Goal: Communication & Community: Answer question/provide support

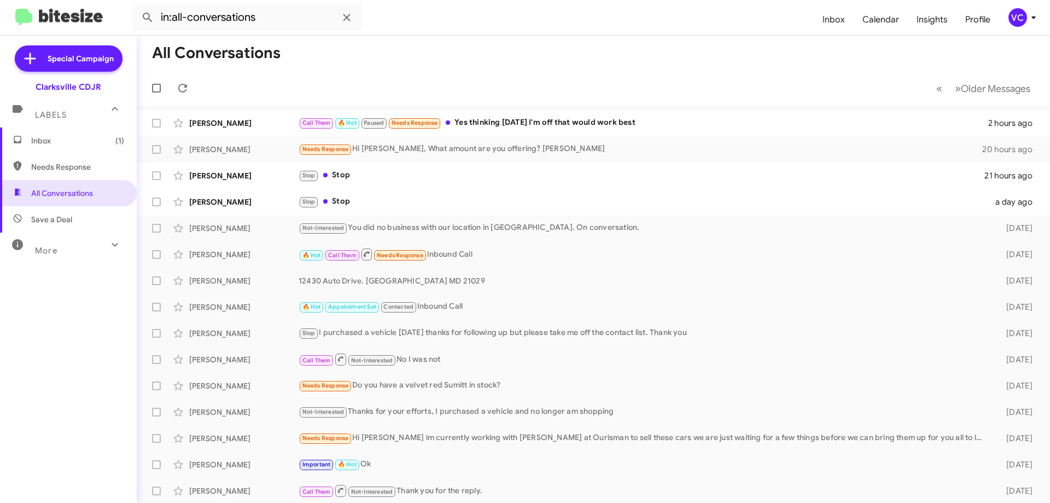
click at [391, 35] on mat-divider at bounding box center [525, 35] width 1050 height 1
click at [403, 75] on mat-toolbar-row "« Previous » Next Older Messages" at bounding box center [593, 88] width 913 height 35
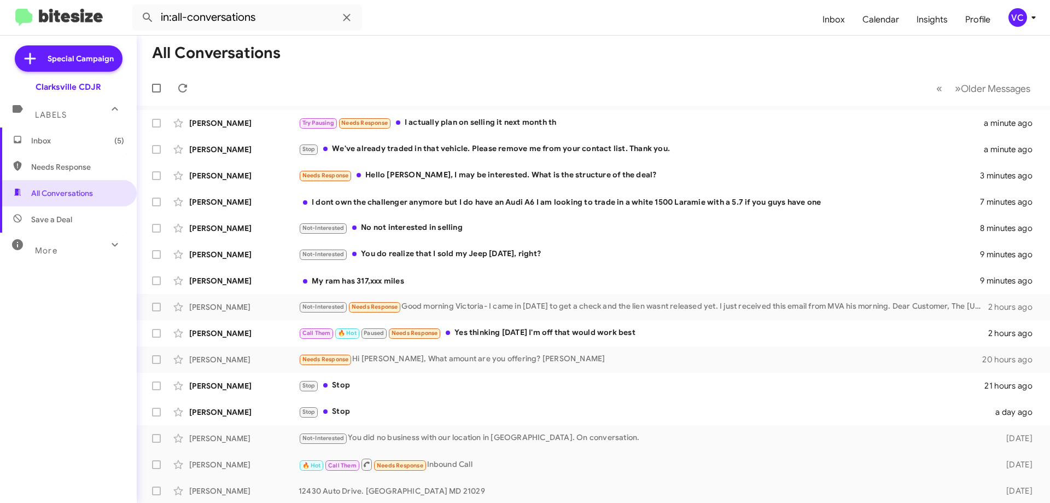
click at [462, 70] on mat-toolbar-row "All Conversations" at bounding box center [593, 53] width 913 height 35
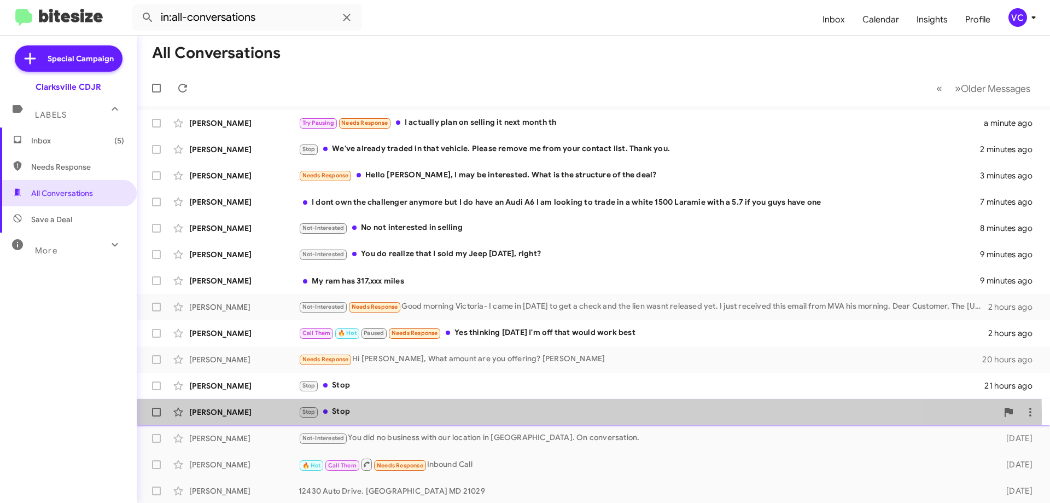
click at [360, 415] on div "Stop Stop" at bounding box center [648, 411] width 699 height 13
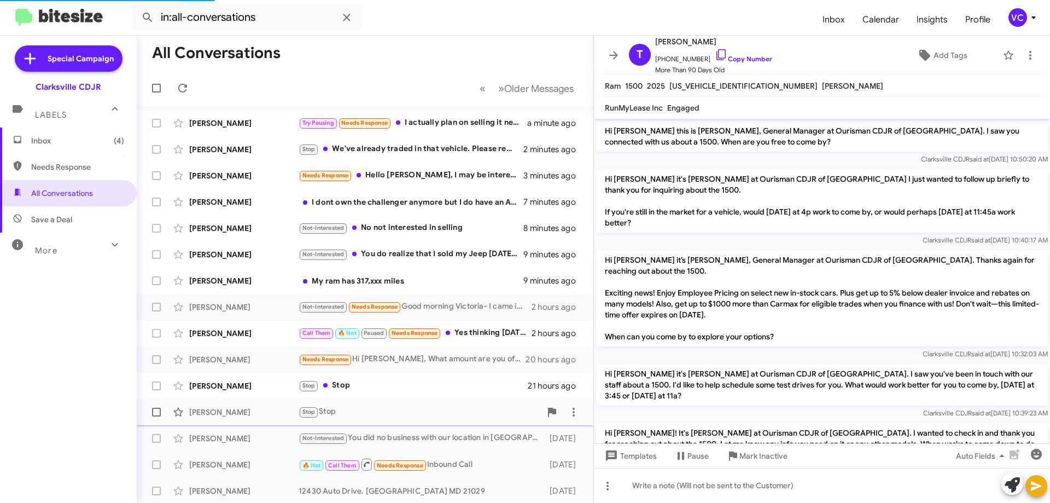
scroll to position [963, 0]
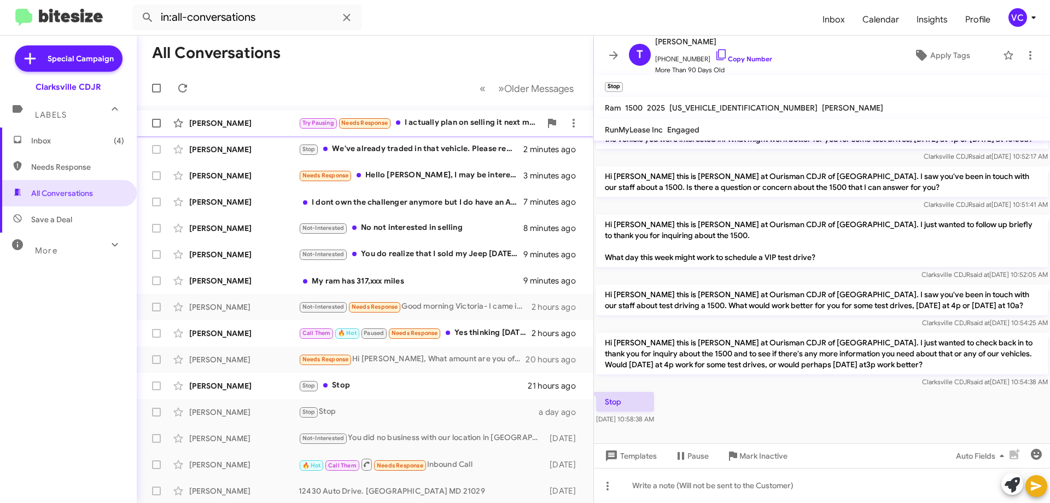
click at [388, 126] on span "Needs Response" at bounding box center [364, 122] width 46 height 7
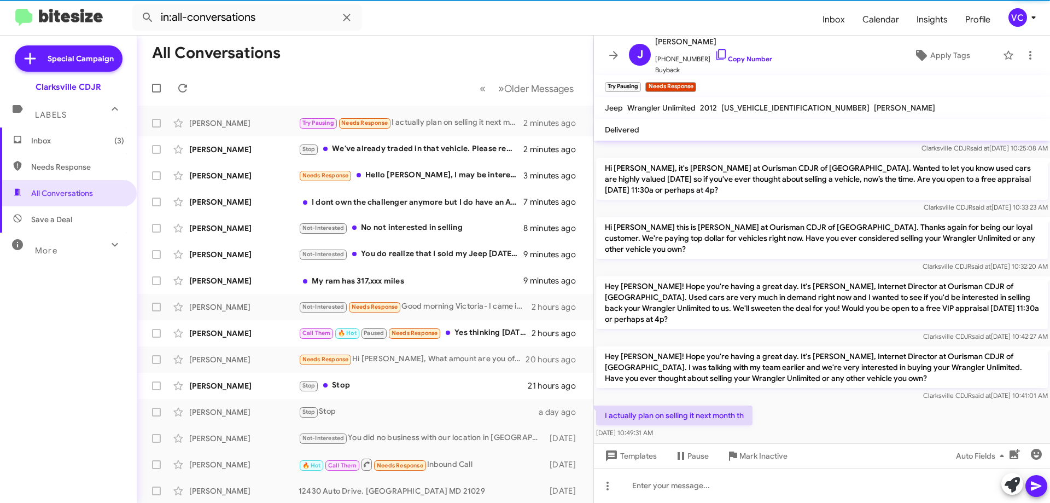
click at [806, 403] on div "I actually plan on selling it next month th [DATE] 10:49:31 AM" at bounding box center [822, 421] width 456 height 37
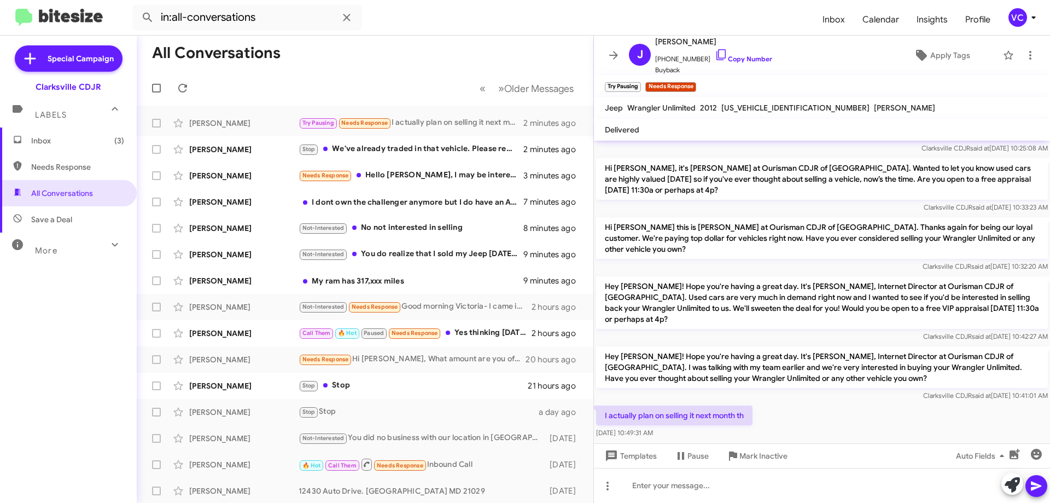
click at [894, 403] on div "I actually plan on selling it next month th [DATE] 10:49:31 AM" at bounding box center [822, 421] width 456 height 37
click at [747, 61] on link "Copy Number" at bounding box center [743, 59] width 57 height 8
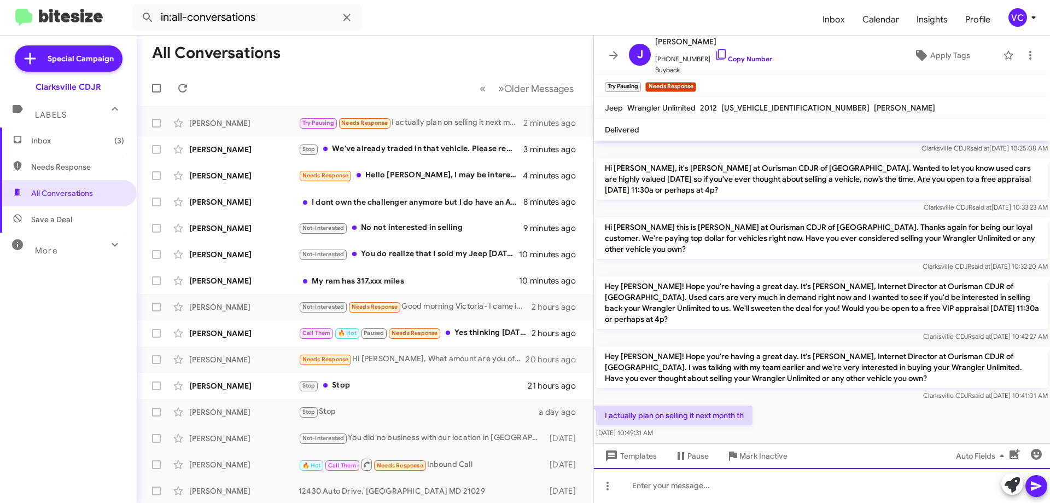
click at [743, 480] on div at bounding box center [822, 485] width 456 height 35
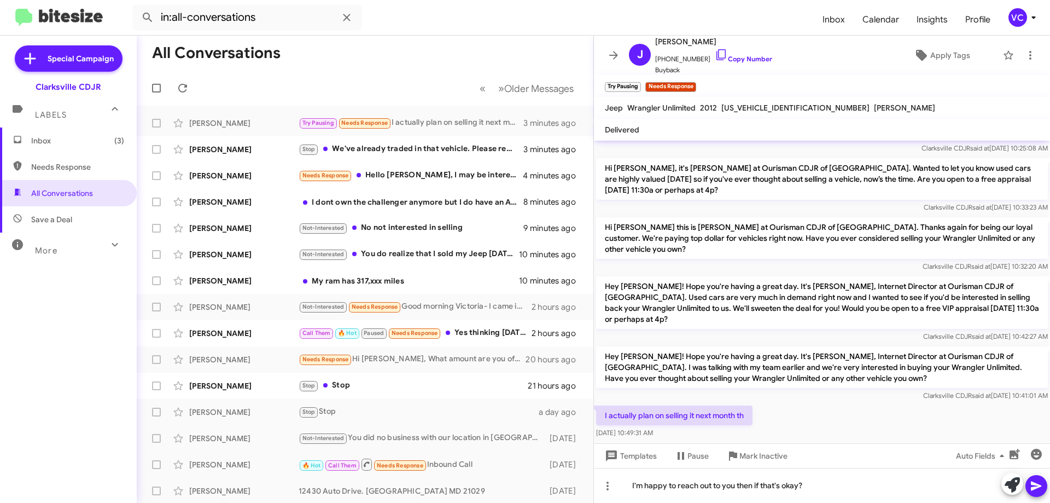
click at [820, 403] on div "I actually plan on selling it next month th [DATE] 10:49:31 AM" at bounding box center [822, 421] width 456 height 37
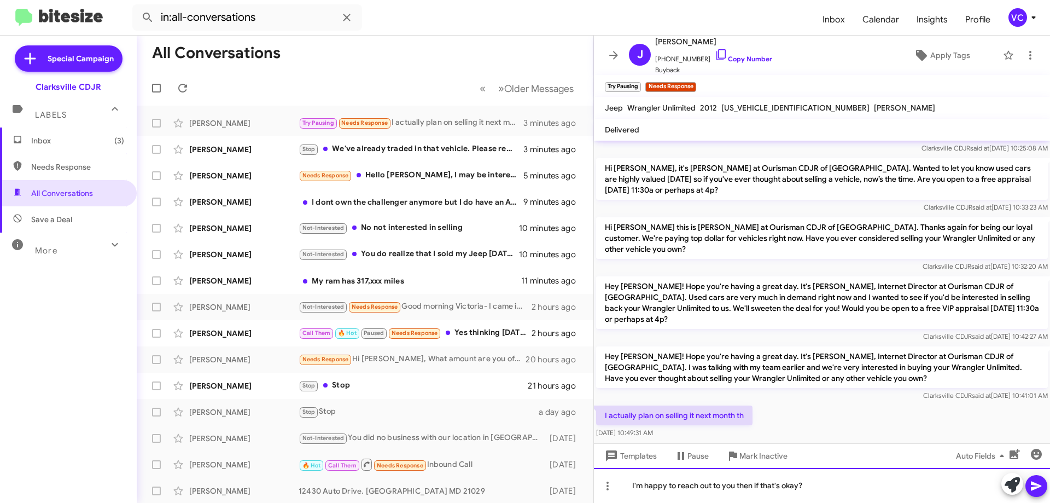
click at [888, 491] on div "I'm happy to reach out to you then if that's okay?" at bounding box center [822, 485] width 456 height 35
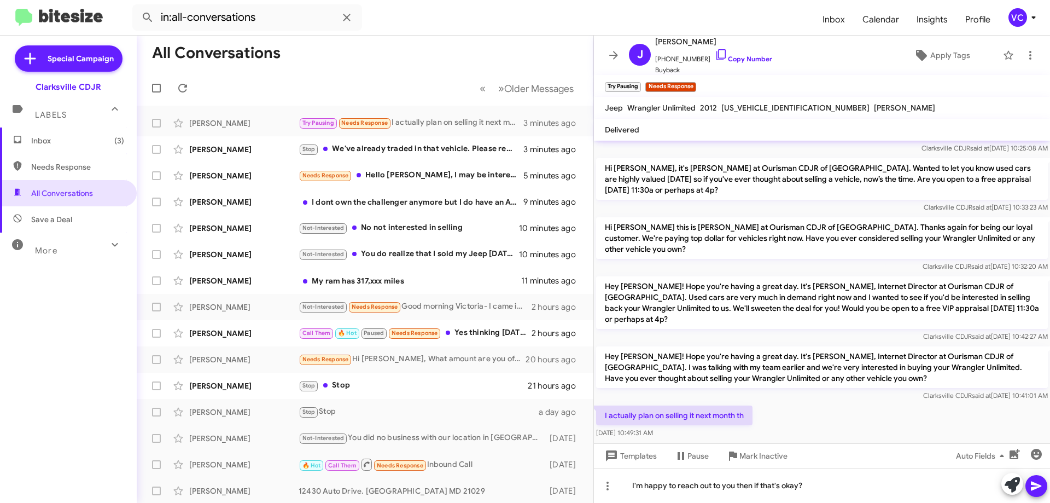
click at [1036, 489] on icon at bounding box center [1036, 485] width 13 height 13
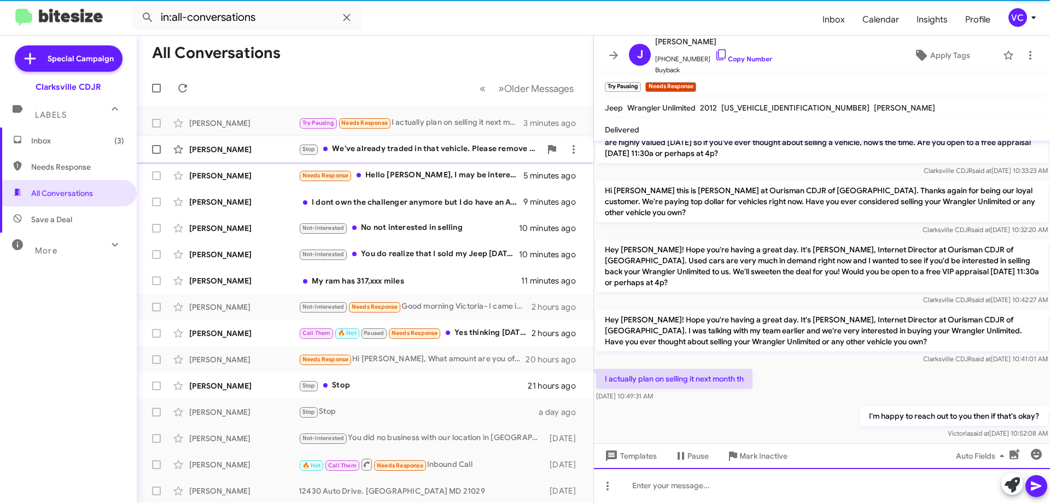
scroll to position [261, 0]
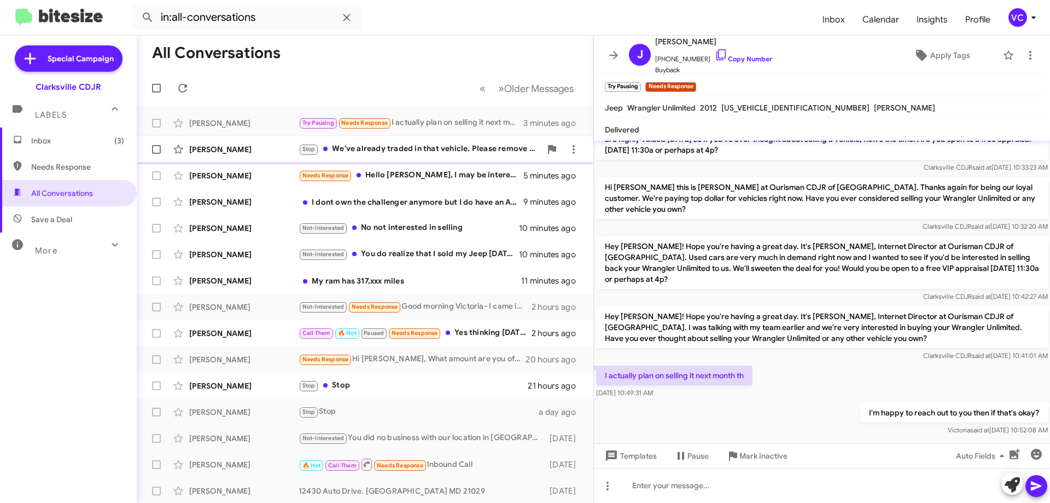
click at [282, 144] on div "[PERSON_NAME]" at bounding box center [243, 149] width 109 height 11
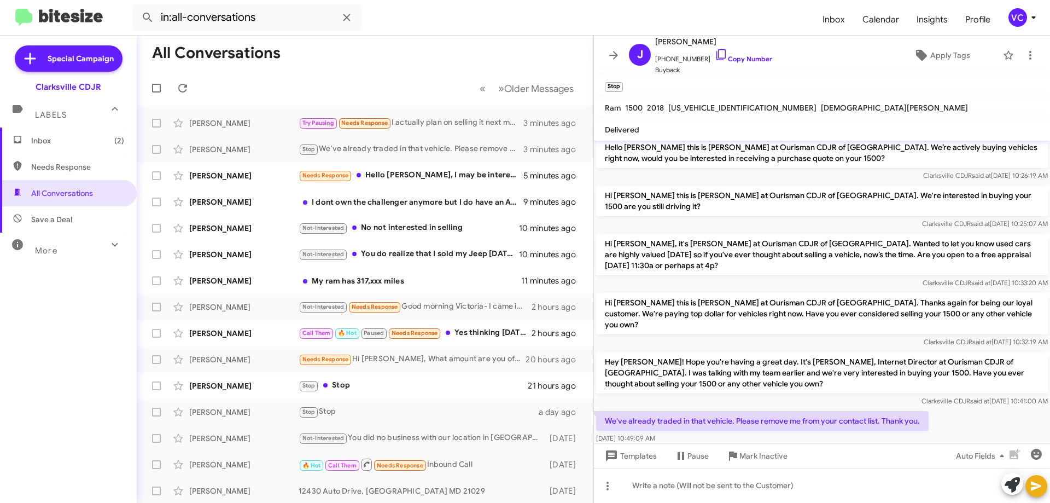
click at [942, 409] on div "We've already traded in that vehicle. Please remove me from your contact list. …" at bounding box center [822, 427] width 456 height 37
click at [951, 409] on div "We've already traded in that vehicle. Please remove me from your contact list. …" at bounding box center [822, 427] width 456 height 37
click at [974, 409] on div "We've already traded in that vehicle. Please remove me from your contact list. …" at bounding box center [822, 427] width 456 height 37
click at [759, 56] on link "Copy Number" at bounding box center [743, 59] width 57 height 8
click at [797, 422] on div "We've already traded in that vehicle. Please remove me from your contact list. …" at bounding box center [822, 427] width 456 height 37
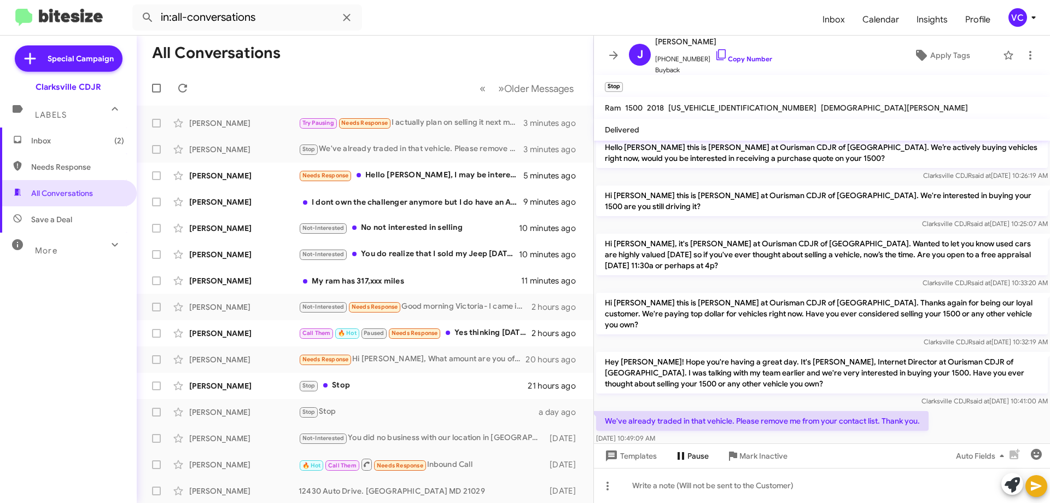
click at [721, 421] on mat-tooltip-component "Pause Conversation" at bounding box center [683, 429] width 74 height 33
click at [278, 178] on div "[PERSON_NAME]" at bounding box center [243, 175] width 109 height 11
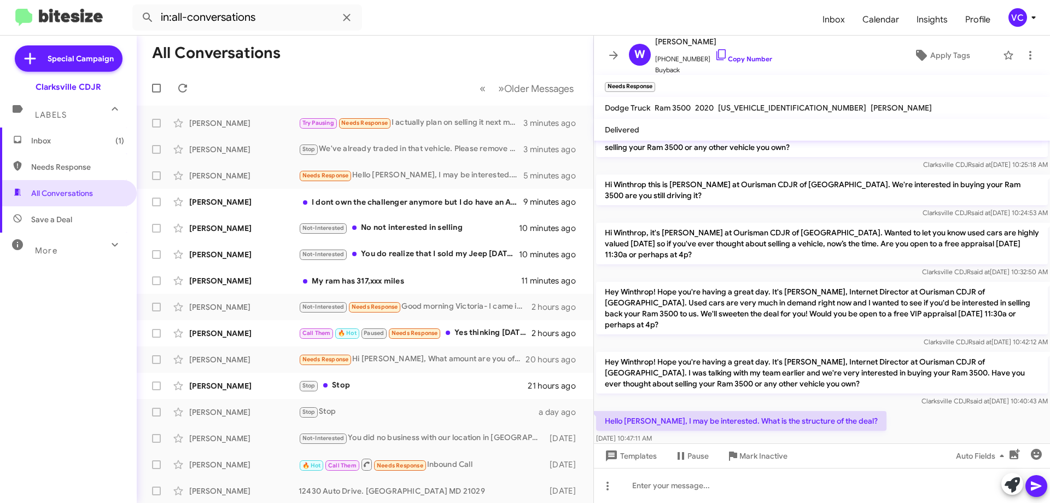
click at [964, 409] on div "Hello [PERSON_NAME], I may be interested. What is the structure of the deal? [D…" at bounding box center [822, 427] width 456 height 37
click at [727, 61] on link "Copy Number" at bounding box center [743, 59] width 57 height 8
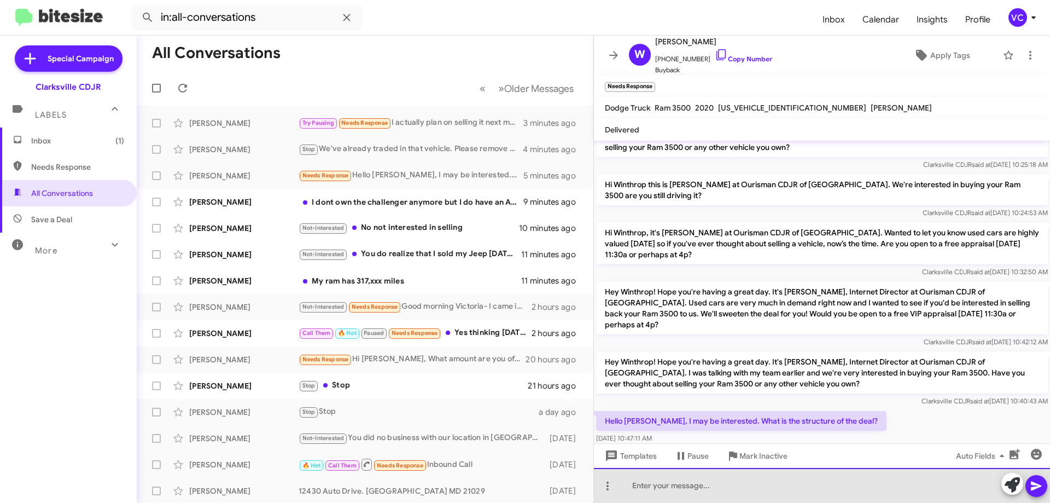
click at [771, 490] on div at bounding box center [822, 485] width 456 height 35
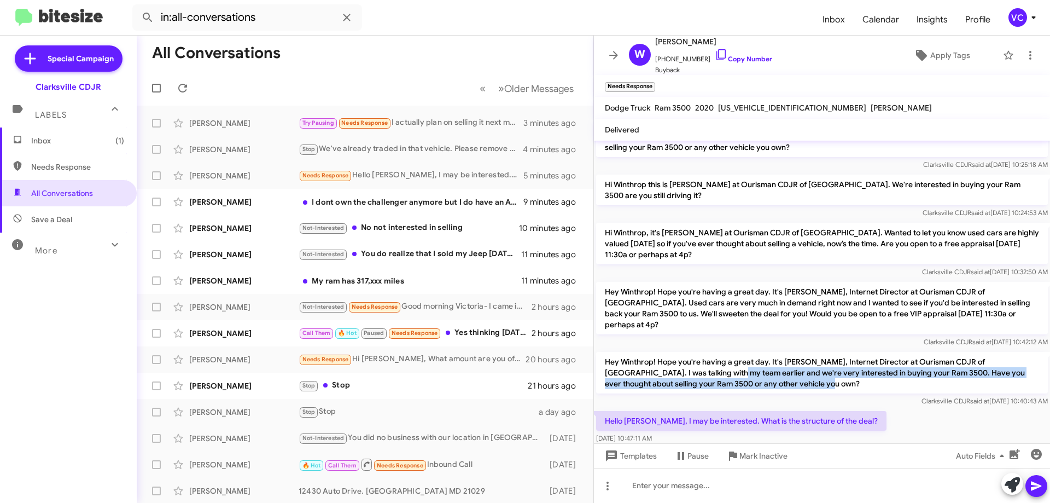
drag, startPoint x: 669, startPoint y: 347, endPoint x: 976, endPoint y: 384, distance: 309.5
click at [941, 362] on p "Hey Winthrop! Hope you're having a great day. It's [PERSON_NAME], Internet Dire…" at bounding box center [822, 373] width 452 height 42
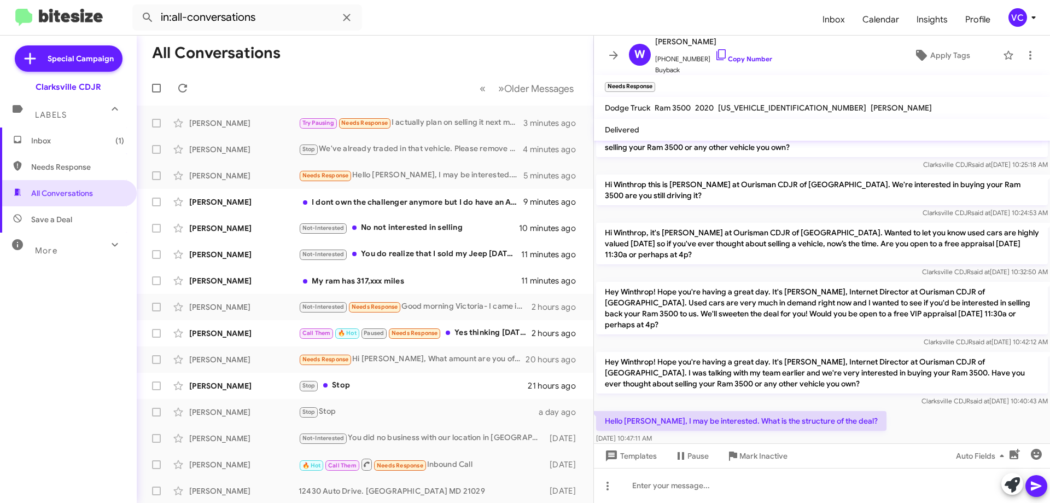
click at [976, 415] on div "Hello [PERSON_NAME], I may be interested. What is the structure of the deal? [D…" at bounding box center [822, 427] width 456 height 37
drag, startPoint x: 931, startPoint y: 412, endPoint x: 899, endPoint y: 462, distance: 59.3
click at [929, 411] on div "Hello [PERSON_NAME], I may be interested. What is the structure of the deal? [D…" at bounding box center [822, 427] width 456 height 37
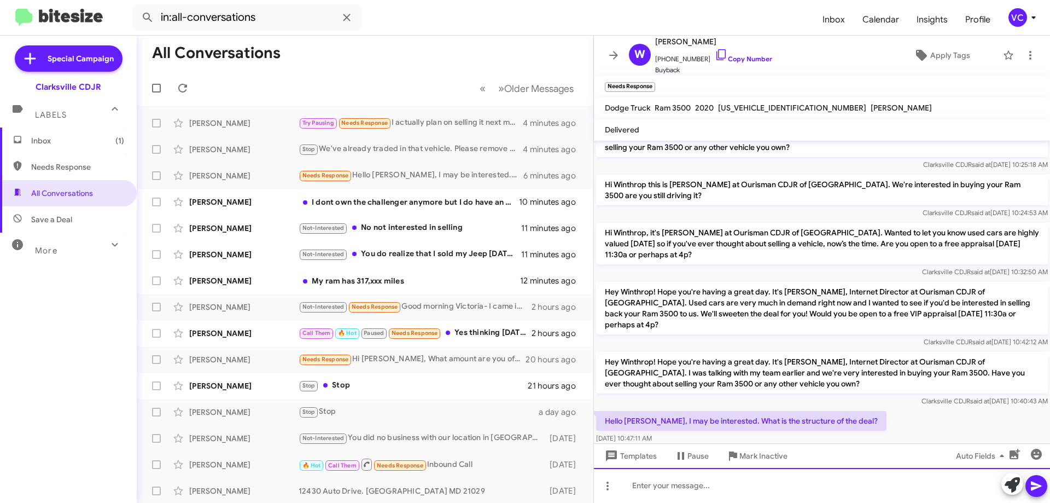
click at [687, 493] on div at bounding box center [822, 485] width 456 height 35
click at [650, 483] on div "to baying a vehicle?" at bounding box center [822, 485] width 456 height 35
click at [729, 487] on div "to buying a vehicle?" at bounding box center [822, 485] width 456 height 35
click at [636, 484] on div "to buying a vehicle?" at bounding box center [822, 485] width 456 height 35
click at [722, 485] on div "To buying a vehicle?" at bounding box center [822, 485] width 456 height 35
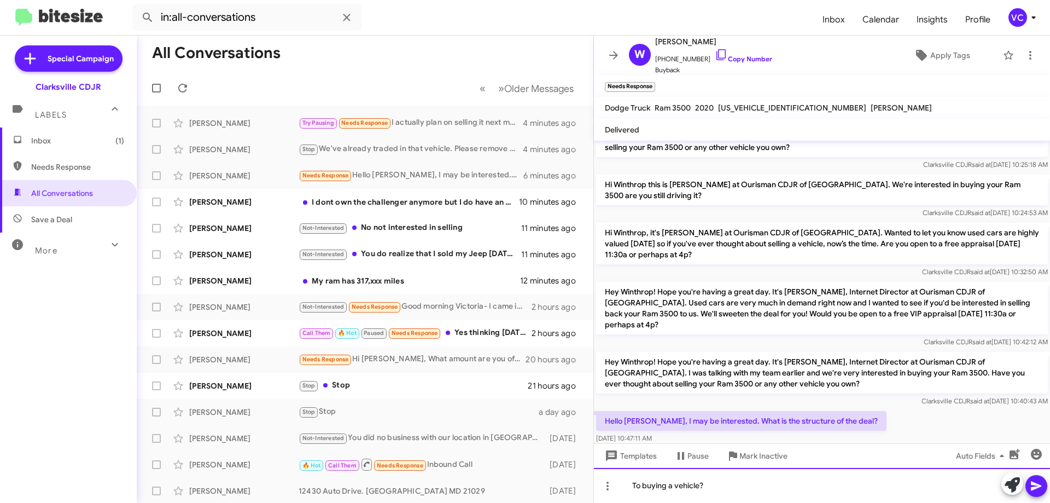
click at [722, 485] on div "To buying a vehicle?" at bounding box center [822, 485] width 456 height 35
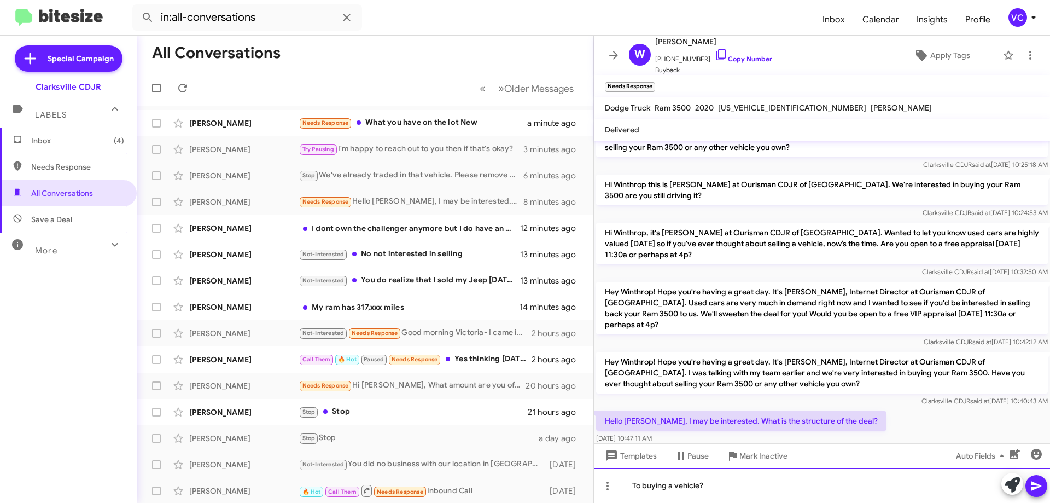
click at [830, 482] on div "To buying a vehicle?" at bounding box center [822, 485] width 456 height 35
click at [829, 482] on div "To buying a vehicle?" at bounding box center [822, 485] width 456 height 35
click at [826, 486] on div "To buying a vehicle?" at bounding box center [822, 485] width 456 height 35
click at [830, 489] on div "To buying a vehicle?" at bounding box center [822, 485] width 456 height 35
click at [830, 492] on div "To buying a vehicle?" at bounding box center [822, 485] width 456 height 35
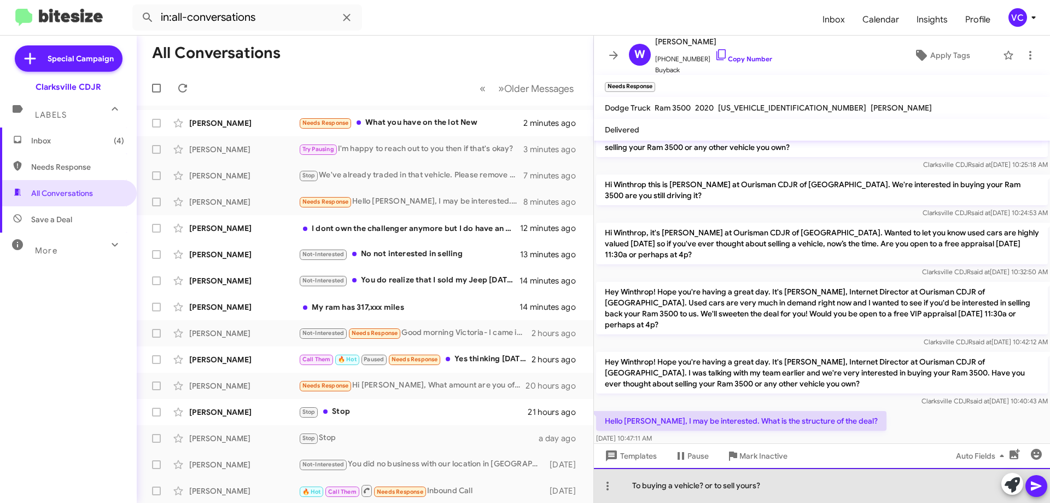
click at [971, 489] on div "To buying a vehicle? or to sell yours?" at bounding box center [822, 485] width 456 height 35
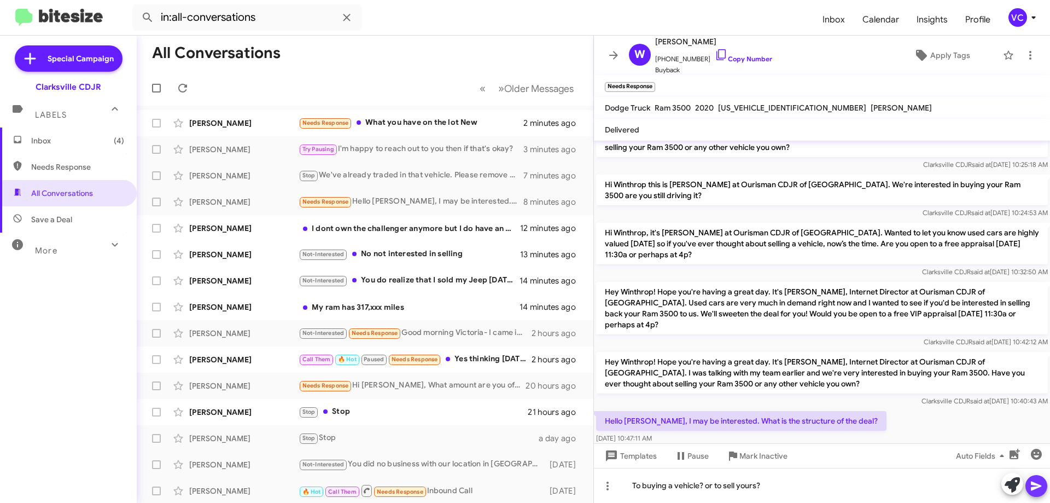
click at [1036, 491] on icon at bounding box center [1036, 485] width 13 height 13
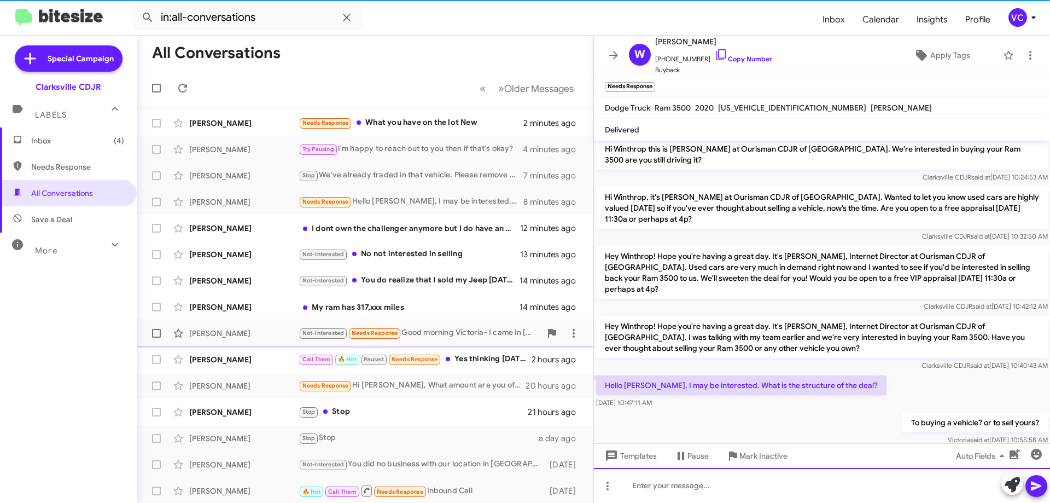
scroll to position [148, 0]
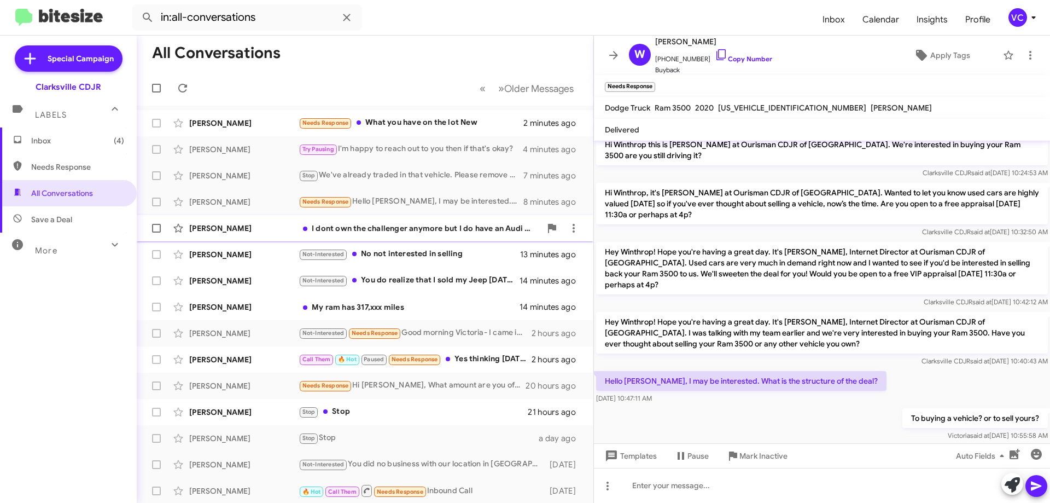
click at [271, 224] on div "[PERSON_NAME]" at bounding box center [243, 228] width 109 height 11
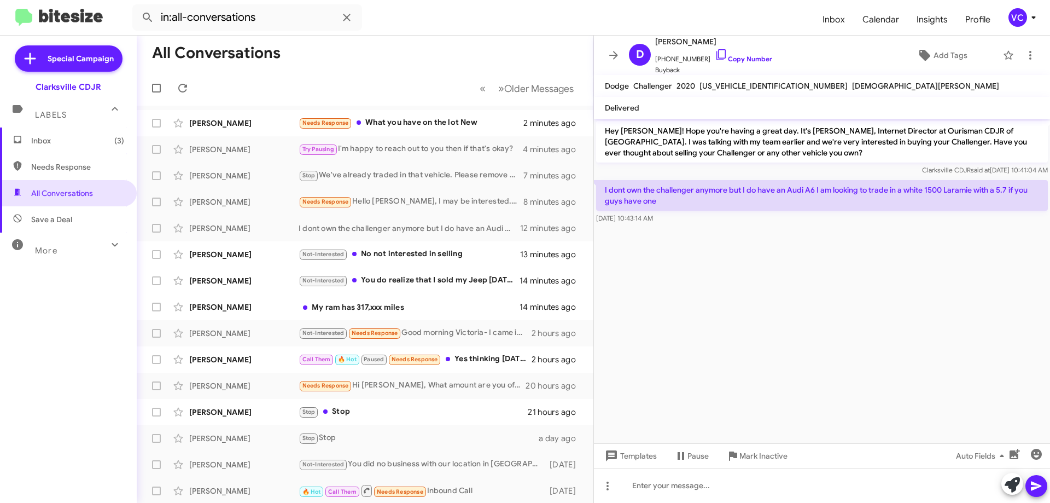
click at [736, 269] on cdk-virtual-scroll-viewport "Hey [PERSON_NAME]! Hope you're having a great day. It's [PERSON_NAME], Internet…" at bounding box center [822, 281] width 456 height 324
click at [898, 294] on cdk-virtual-scroll-viewport "Hey [PERSON_NAME]! Hope you're having a great day. It's [PERSON_NAME], Internet…" at bounding box center [822, 281] width 456 height 324
click at [736, 63] on link "Copy Number" at bounding box center [743, 59] width 57 height 8
click at [870, 301] on cdk-virtual-scroll-viewport "Hey [PERSON_NAME]! Hope you're having a great day. It's [PERSON_NAME], Internet…" at bounding box center [822, 281] width 456 height 324
click at [798, 258] on cdk-virtual-scroll-viewport "Hey [PERSON_NAME]! Hope you're having a great day. It's [PERSON_NAME], Internet…" at bounding box center [822, 281] width 456 height 324
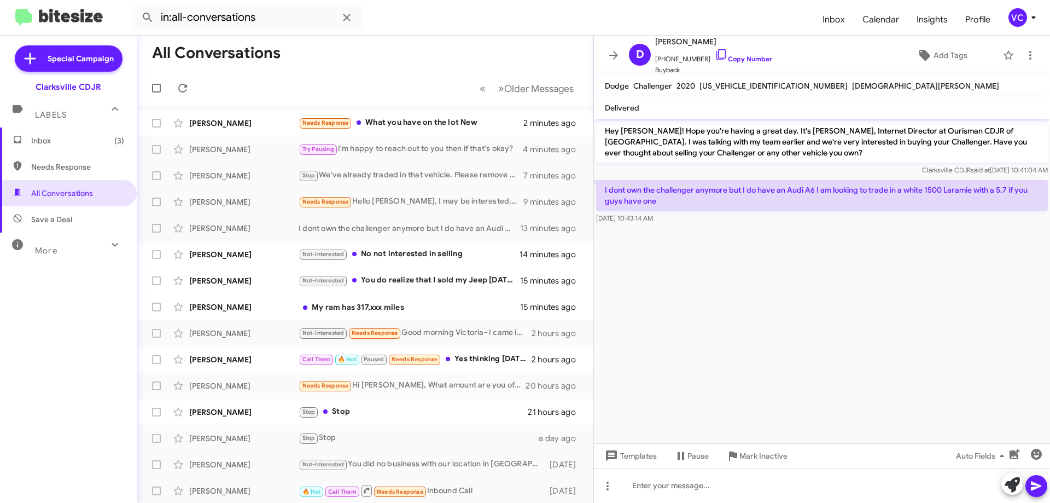
click at [1025, 340] on cdk-virtual-scroll-viewport "Hey [PERSON_NAME]! Hope you're having a great day. It's [PERSON_NAME], Internet…" at bounding box center [822, 281] width 456 height 324
click at [897, 336] on cdk-virtual-scroll-viewport "Hey [PERSON_NAME]! Hope you're having a great day. It's [PERSON_NAME], Internet…" at bounding box center [822, 281] width 456 height 324
click at [898, 336] on cdk-virtual-scroll-viewport "Hey [PERSON_NAME]! Hope you're having a great day. It's [PERSON_NAME], Internet…" at bounding box center [822, 281] width 456 height 324
click at [821, 142] on p "Hey [PERSON_NAME]! Hope you're having a great day. It's [PERSON_NAME], Internet…" at bounding box center [822, 142] width 452 height 42
click at [835, 347] on cdk-virtual-scroll-viewport "Hey [PERSON_NAME]! Hope you're having a great day. It's [PERSON_NAME], Internet…" at bounding box center [822, 281] width 456 height 324
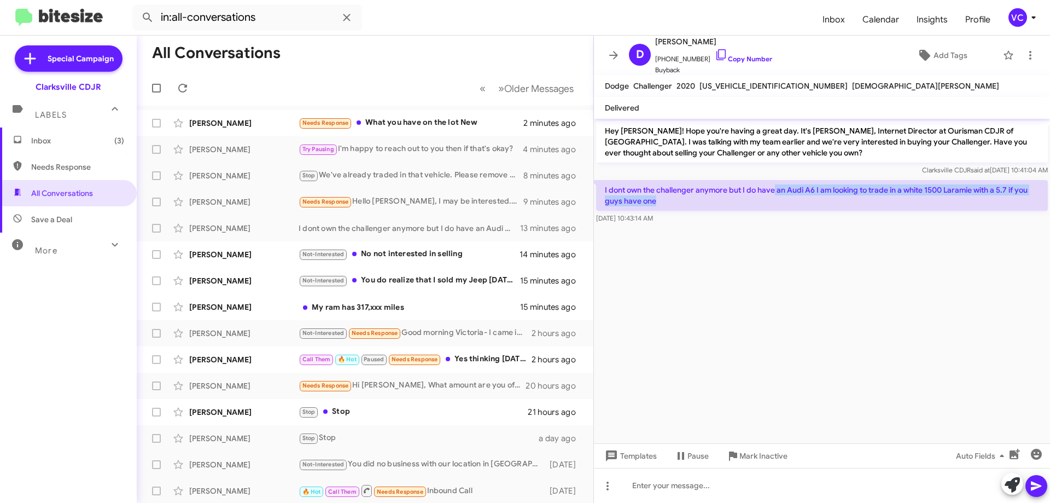
drag, startPoint x: 776, startPoint y: 181, endPoint x: 960, endPoint y: 266, distance: 202.9
click at [943, 225] on div "I dont own the challenger anymore but I do have an Audi A6 I am looking to trad…" at bounding box center [822, 202] width 456 height 48
click at [944, 307] on cdk-virtual-scroll-viewport "Hey [PERSON_NAME]! Hope you're having a great day. It's [PERSON_NAME], Internet…" at bounding box center [822, 281] width 456 height 324
click at [955, 316] on cdk-virtual-scroll-viewport "Hey [PERSON_NAME]! Hope you're having a great day. It's [PERSON_NAME], Internet…" at bounding box center [822, 281] width 456 height 324
click at [956, 316] on cdk-virtual-scroll-viewport "Hey [PERSON_NAME]! Hope you're having a great day. It's [PERSON_NAME], Internet…" at bounding box center [822, 281] width 456 height 324
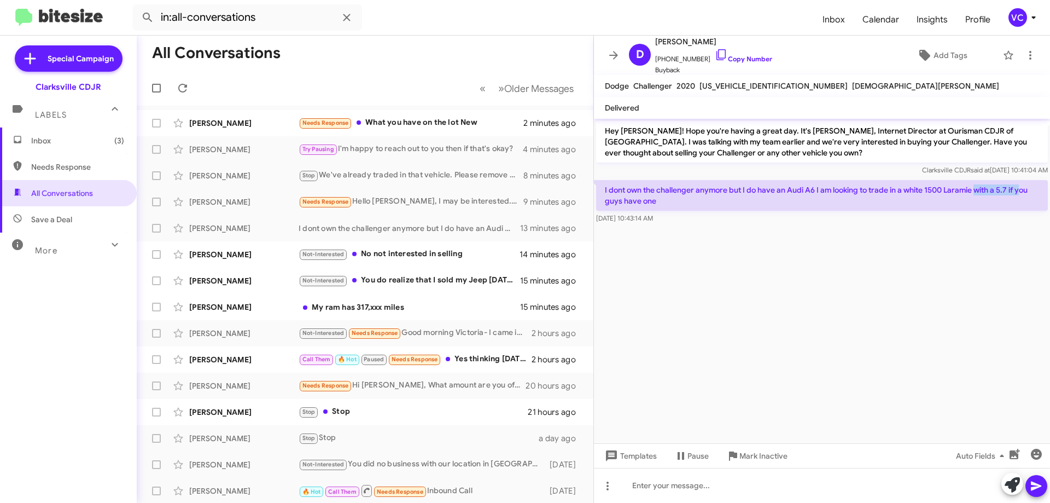
drag, startPoint x: 976, startPoint y: 189, endPoint x: 1049, endPoint y: 204, distance: 74.2
click at [1043, 199] on p "I dont own the challenger anymore but I do have an Audi A6 I am looking to trad…" at bounding box center [822, 195] width 452 height 31
click at [997, 271] on cdk-virtual-scroll-viewport "Hey [PERSON_NAME]! Hope you're having a great day. It's [PERSON_NAME], Internet…" at bounding box center [822, 281] width 456 height 324
click at [946, 299] on cdk-virtual-scroll-viewport "Hey [PERSON_NAME]! Hope you're having a great day. It's [PERSON_NAME], Internet…" at bounding box center [822, 281] width 456 height 324
click at [806, 150] on p "Hey [PERSON_NAME]! Hope you're having a great day. It's [PERSON_NAME], Internet…" at bounding box center [822, 142] width 452 height 42
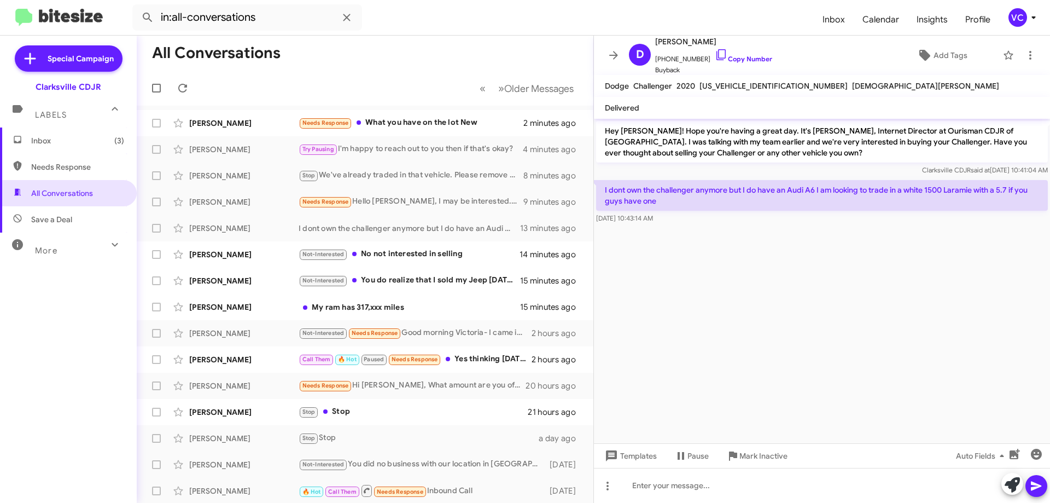
click at [836, 310] on cdk-virtual-scroll-viewport "Hey [PERSON_NAME]! Hope you're having a great day. It's [PERSON_NAME], Internet…" at bounding box center [822, 281] width 456 height 324
click at [748, 63] on link "Copy Number" at bounding box center [743, 59] width 57 height 8
click at [745, 59] on link "Copy Number" at bounding box center [743, 59] width 57 height 8
click at [836, 316] on cdk-virtual-scroll-viewport "Hey [PERSON_NAME]! Hope you're having a great day. It's [PERSON_NAME], Internet…" at bounding box center [822, 281] width 456 height 324
click at [842, 317] on cdk-virtual-scroll-viewport "Hey [PERSON_NAME]! Hope you're having a great day. It's [PERSON_NAME], Internet…" at bounding box center [822, 281] width 456 height 324
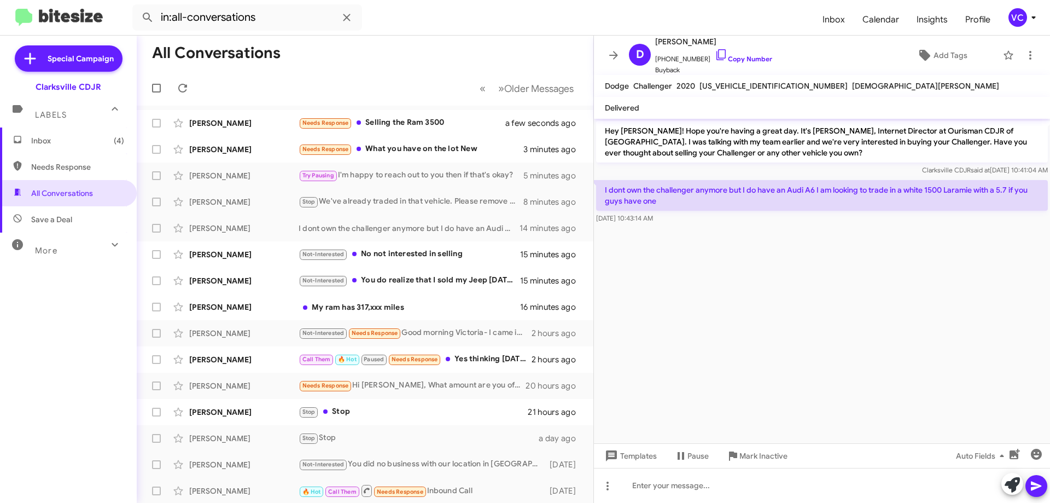
click at [843, 318] on cdk-virtual-scroll-viewport "Hey [PERSON_NAME]! Hope you're having a great day. It's [PERSON_NAME], Internet…" at bounding box center [822, 281] width 456 height 324
click at [831, 153] on p "Hey [PERSON_NAME]! Hope you're having a great day. It's [PERSON_NAME], Internet…" at bounding box center [822, 142] width 452 height 42
click at [926, 383] on cdk-virtual-scroll-viewport "Hey [PERSON_NAME]! Hope you're having a great day. It's [PERSON_NAME], Internet…" at bounding box center [822, 281] width 456 height 324
click at [957, 388] on cdk-virtual-scroll-viewport "Hey [PERSON_NAME]! Hope you're having a great day. It's [PERSON_NAME], Internet…" at bounding box center [822, 281] width 456 height 324
click at [957, 386] on cdk-virtual-scroll-viewport "Hey [PERSON_NAME]! Hope you're having a great day. It's [PERSON_NAME], Internet…" at bounding box center [822, 281] width 456 height 324
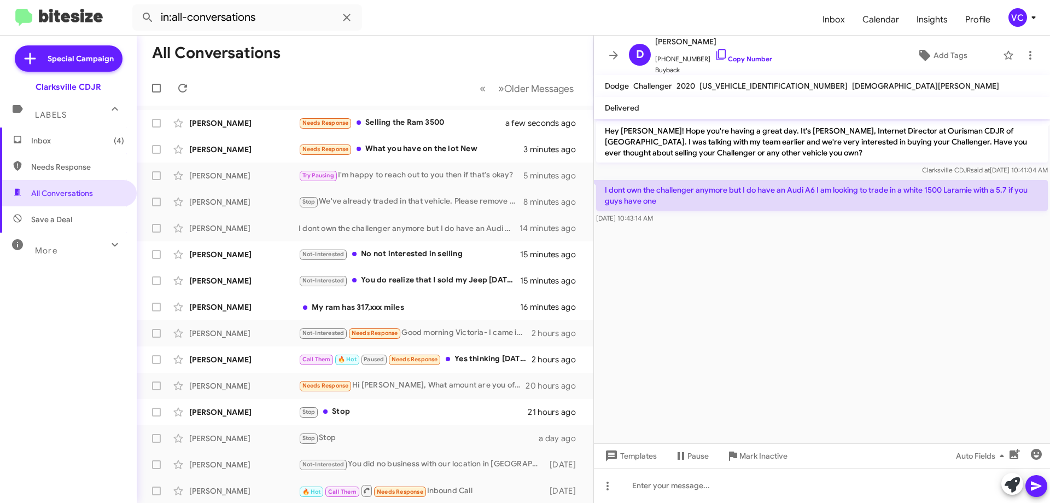
click at [935, 386] on cdk-virtual-scroll-viewport "Hey [PERSON_NAME]! Hope you're having a great day. It's [PERSON_NAME], Internet…" at bounding box center [822, 281] width 456 height 324
click at [665, 188] on p "I dont own the challenger anymore but I do have an Audi A6 I am looking to trad…" at bounding box center [822, 195] width 452 height 31
click at [666, 188] on p "I dont own the challenger anymore but I do have an Audi A6 I am looking to trad…" at bounding box center [822, 195] width 452 height 31
click at [671, 189] on p "I dont own the challenger anymore but I do have an Audi A6 I am looking to trad…" at bounding box center [822, 195] width 452 height 31
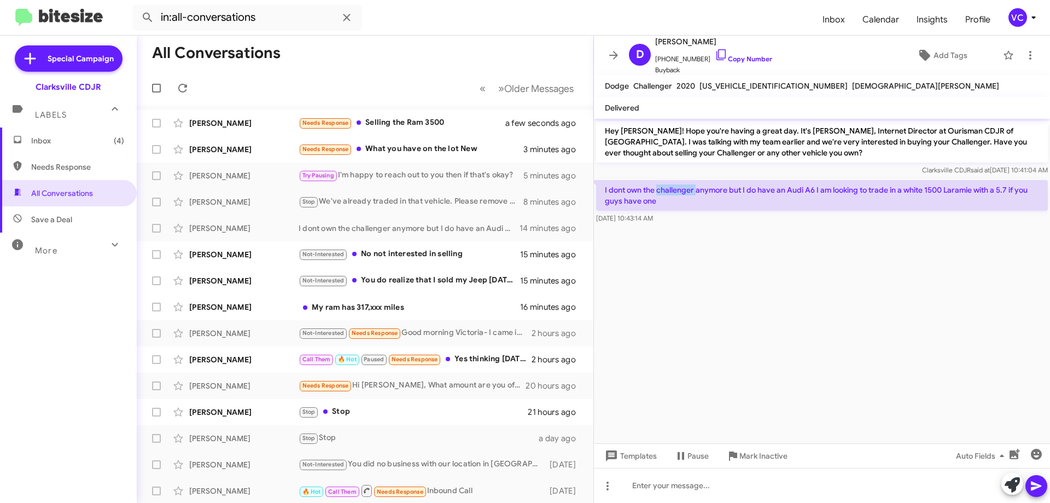
click at [671, 189] on p "I dont own the challenger anymore but I do have an Audi A6 I am looking to trad…" at bounding box center [822, 195] width 452 height 31
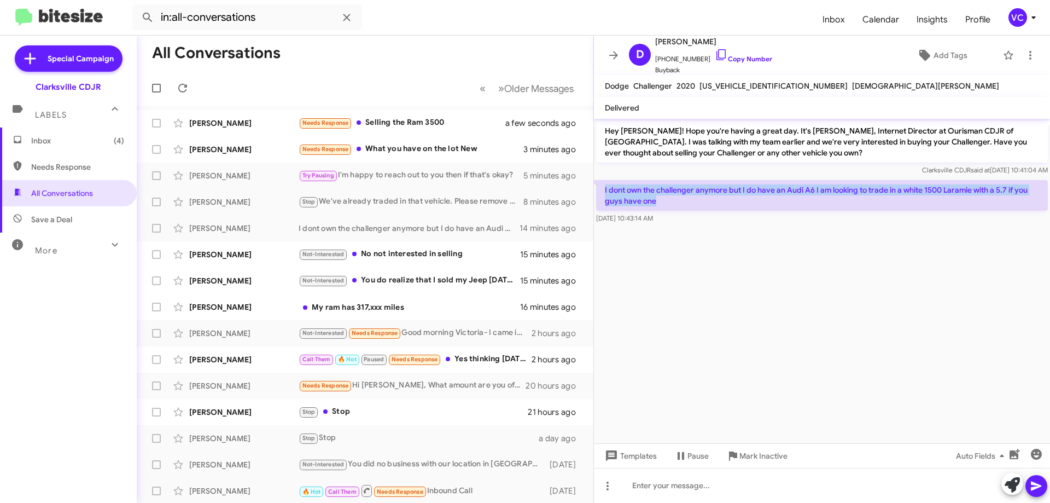
click at [671, 189] on p "I dont own the challenger anymore but I do have an Audi A6 I am looking to trad…" at bounding box center [822, 195] width 452 height 31
copy p "I dont own the challenger anymore but I do have an Audi A6 I am looking to trad…"
click at [849, 361] on cdk-virtual-scroll-viewport "Hey [PERSON_NAME]! Hope you're having a great day. It's [PERSON_NAME], Internet…" at bounding box center [822, 281] width 456 height 324
